Goal: Contribute content

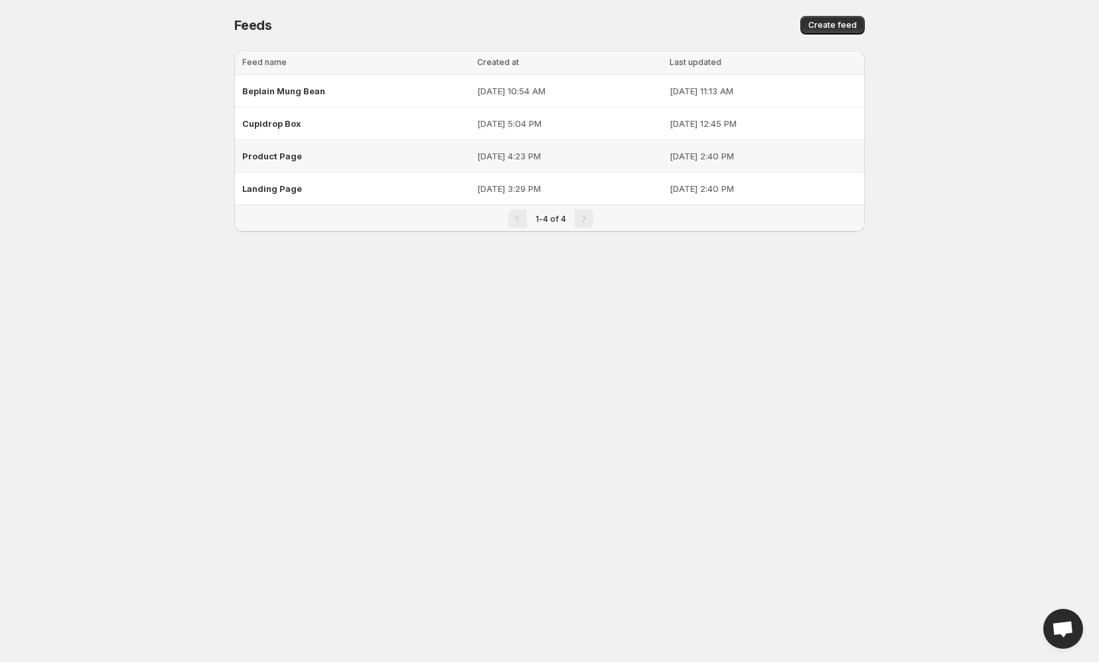
click at [283, 151] on span "Product Page" at bounding box center [272, 156] width 60 height 11
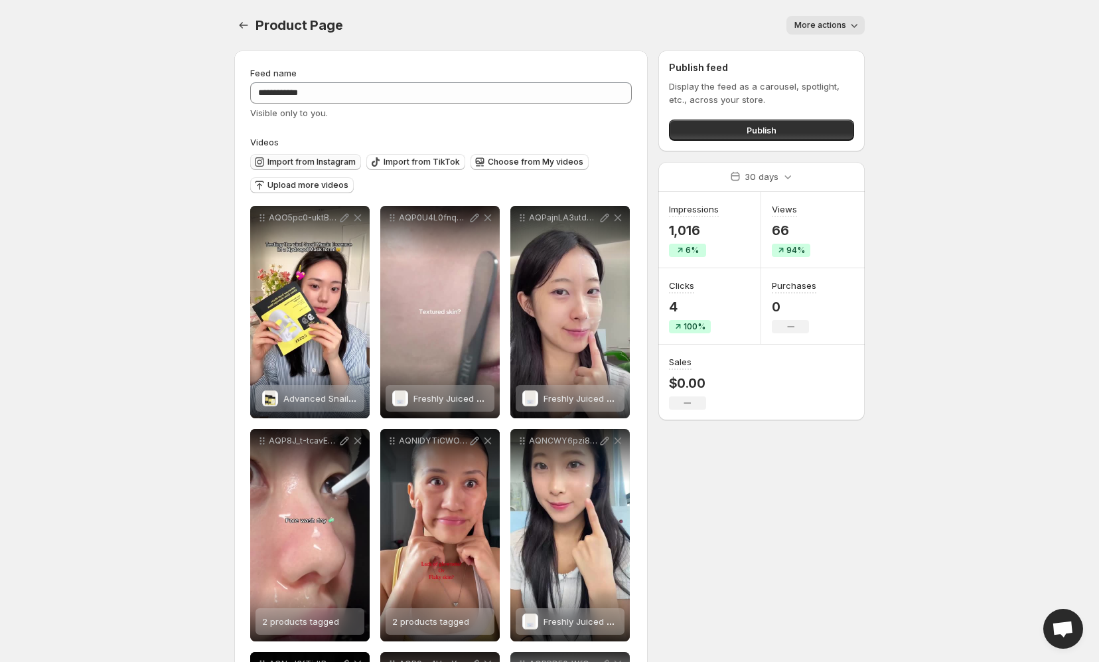
click at [281, 163] on span "Import from Instagram" at bounding box center [312, 162] width 88 height 11
click at [300, 185] on span "Upload more videos" at bounding box center [308, 185] width 81 height 11
click at [277, 186] on span "Upload more videos" at bounding box center [308, 185] width 81 height 11
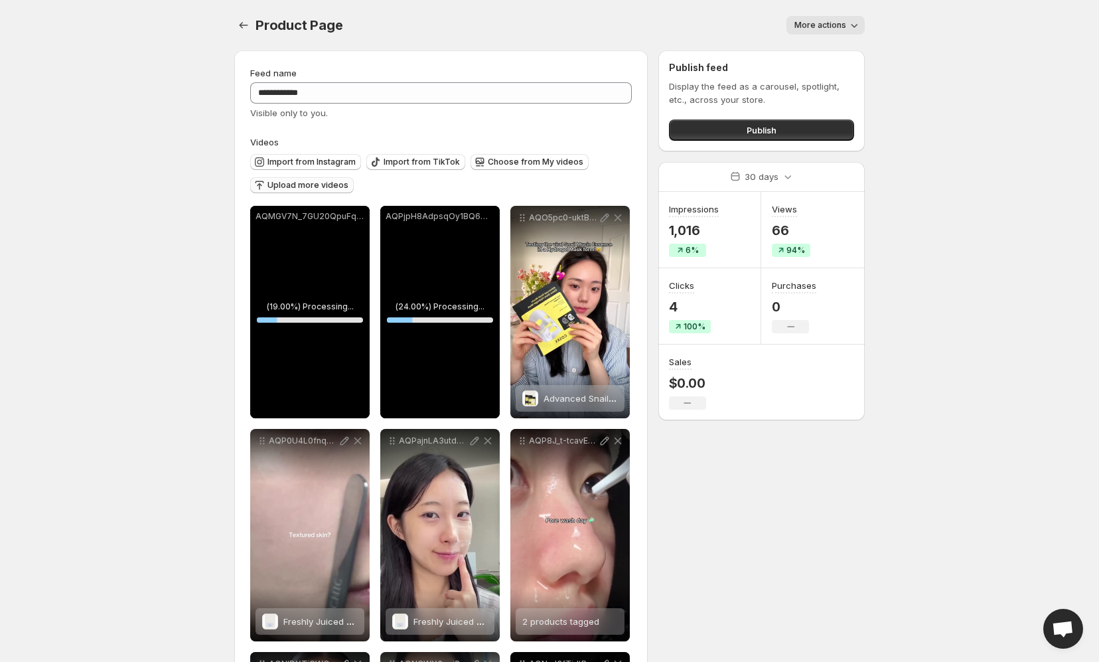
click at [320, 185] on span "Upload more videos" at bounding box center [308, 185] width 81 height 11
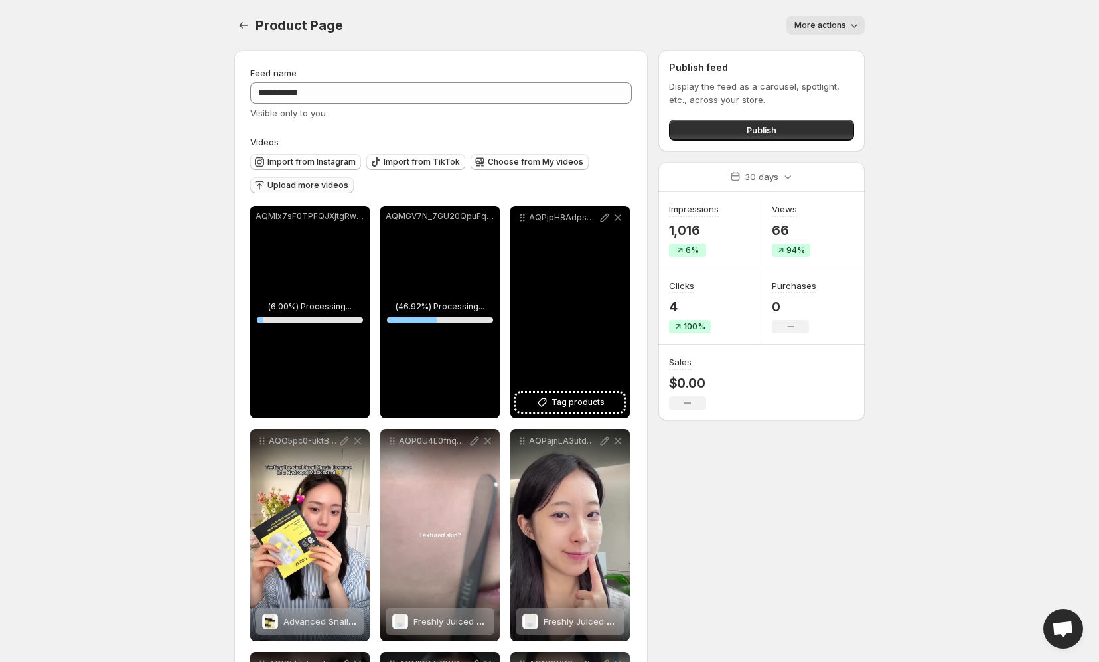
scroll to position [1, 0]
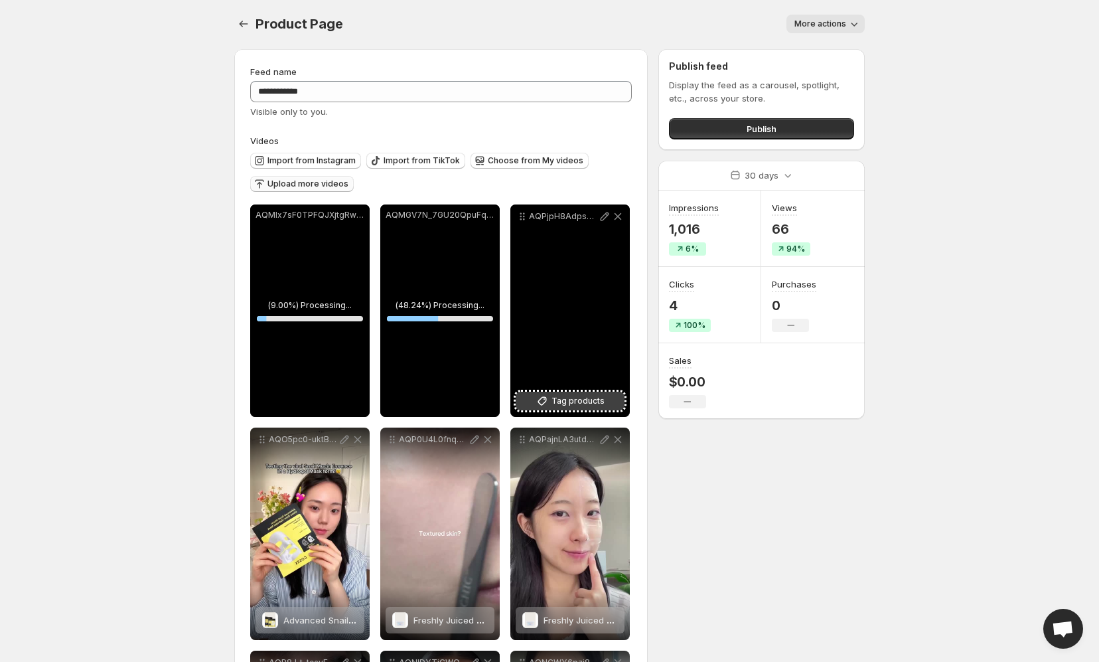
click at [554, 399] on span "Tag products" at bounding box center [578, 400] width 53 height 13
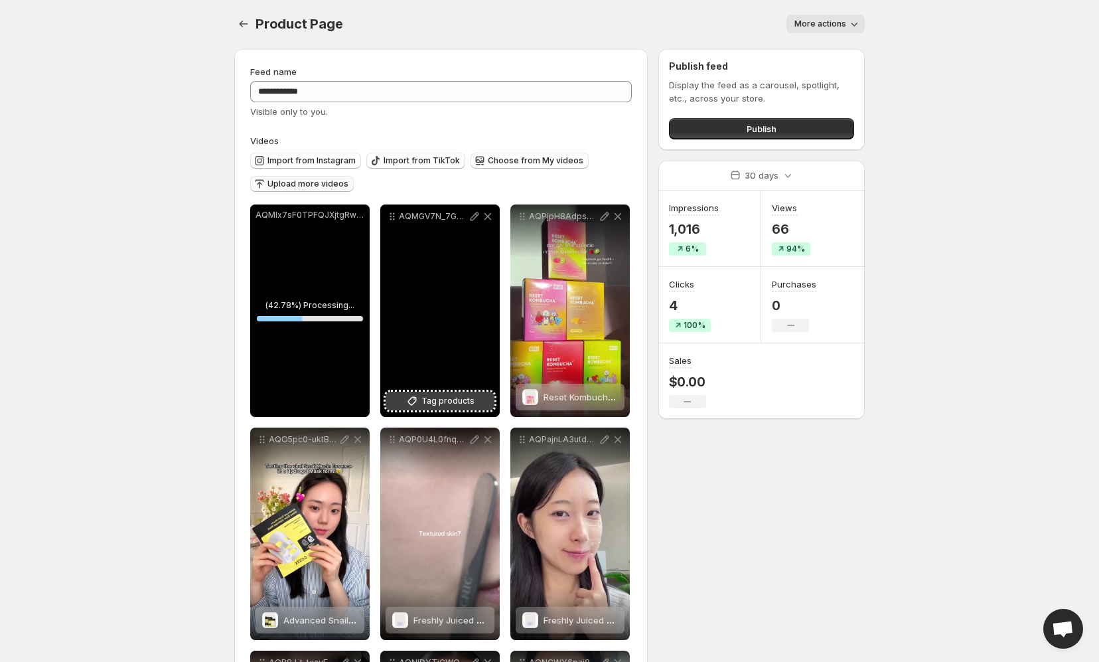
click at [460, 396] on span "Tag products" at bounding box center [447, 400] width 53 height 13
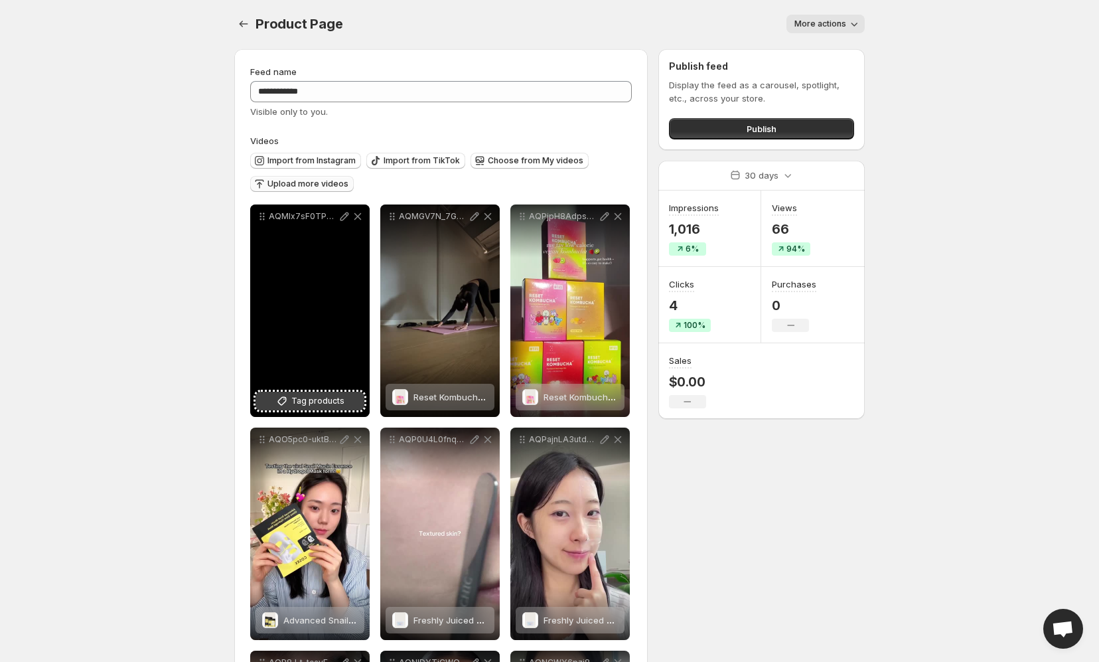
click at [286, 403] on icon at bounding box center [282, 401] width 9 height 9
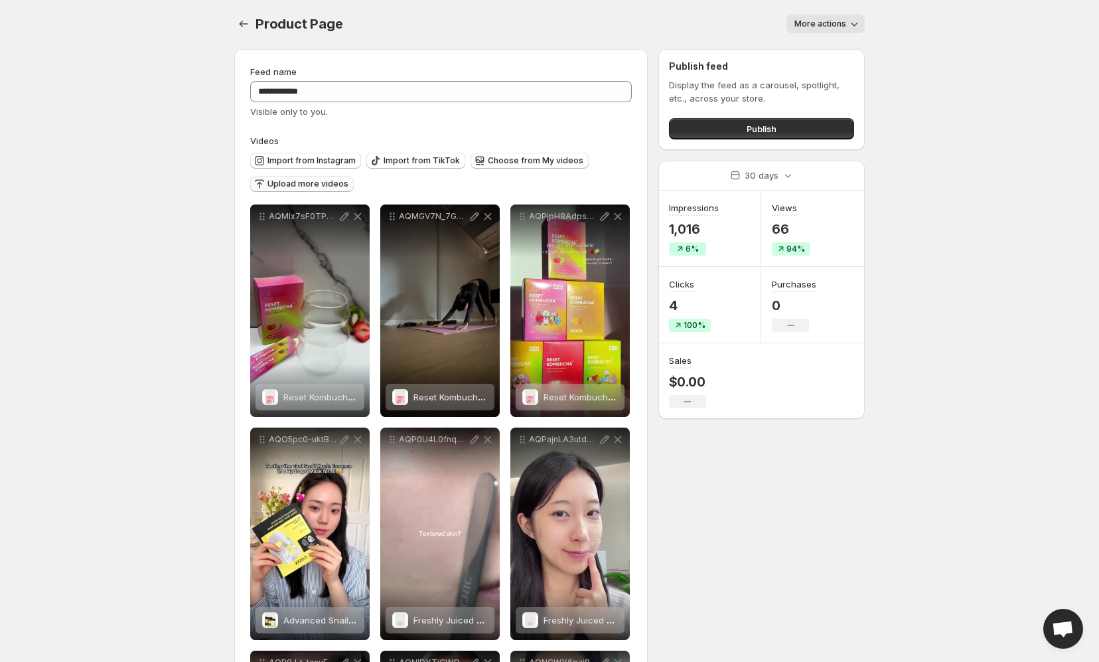
scroll to position [0, 0]
